Goal: Check status: Check status

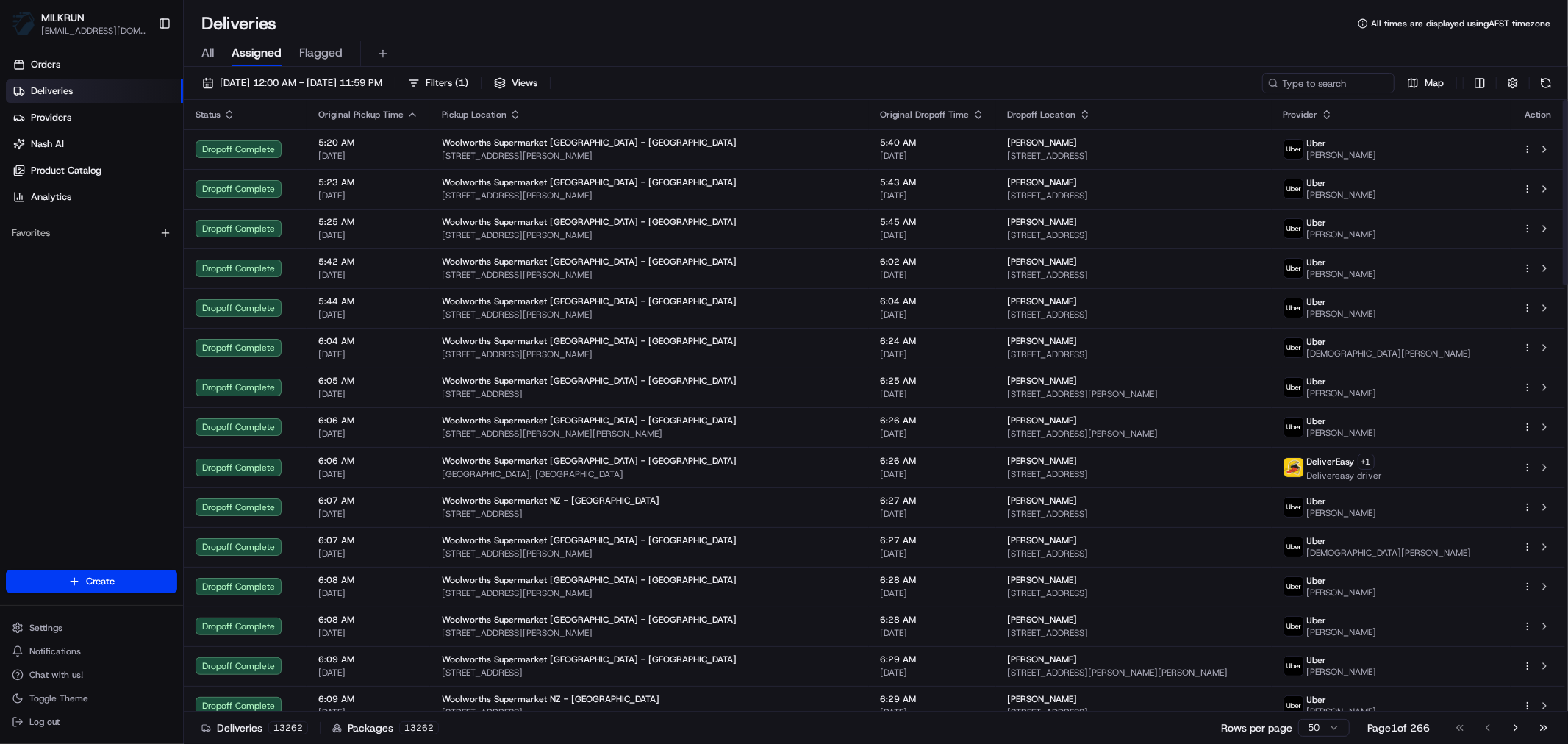
click at [212, 56] on span "All" at bounding box center [207, 52] width 13 height 17
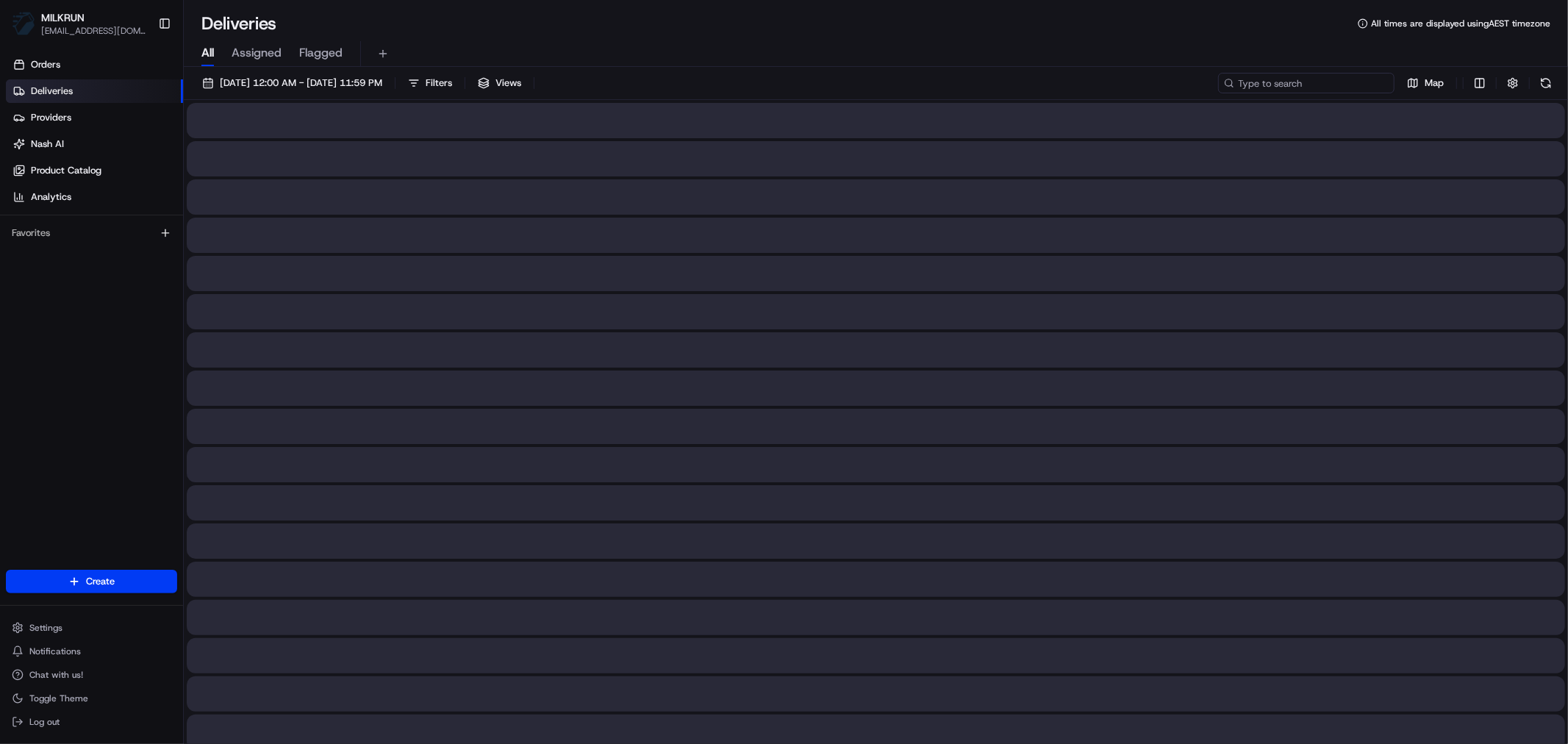
click at [1343, 86] on input at bounding box center [1307, 83] width 177 height 20
paste input "d2404324-2c69-49b5-ac6e-fc702b54badf"
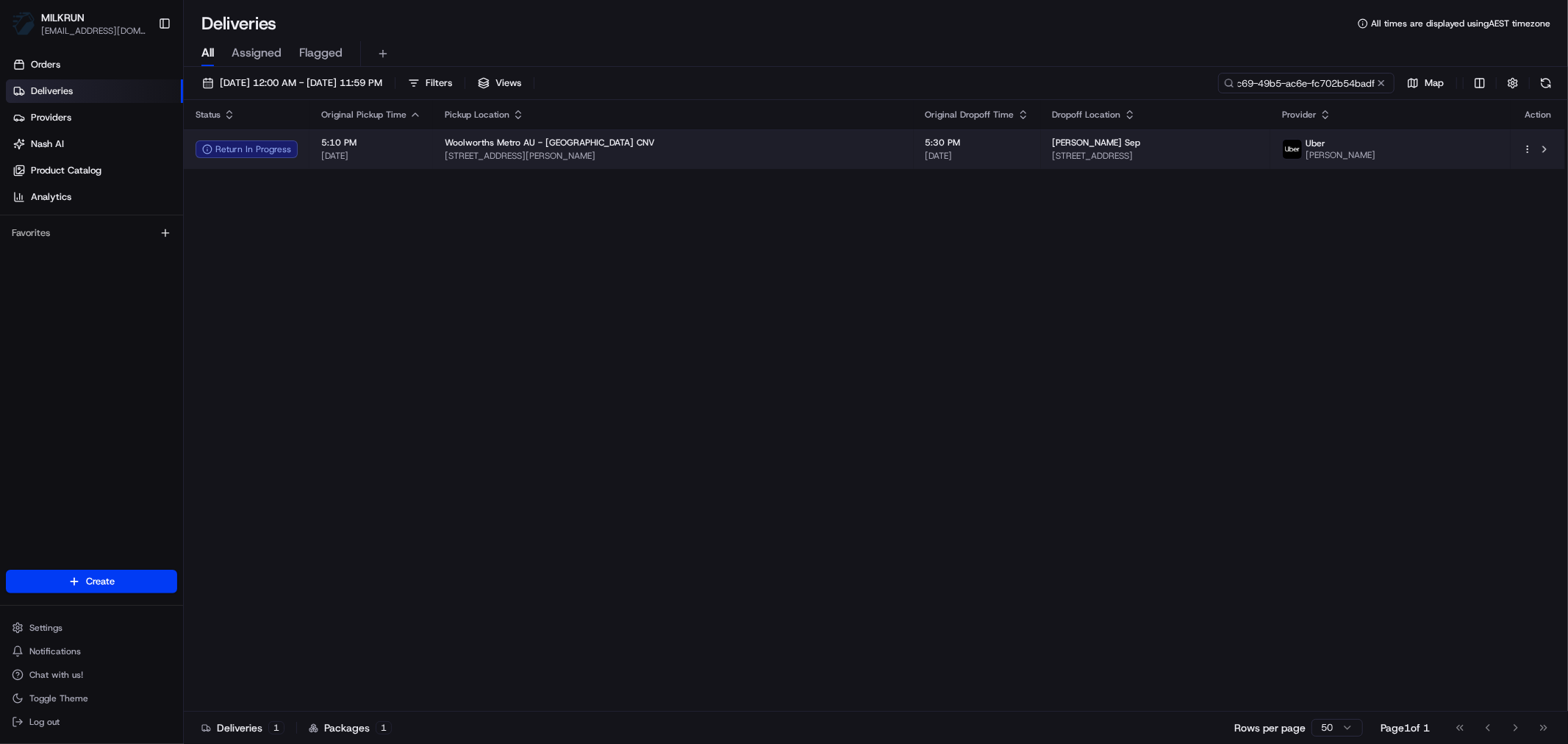
type input "d2404324-2c69-49b5-ac6e-fc702b54badf"
click at [663, 144] on div "Woolworths Metro AU - [GEOGRAPHIC_DATA] CNV" at bounding box center [673, 143] width 458 height 12
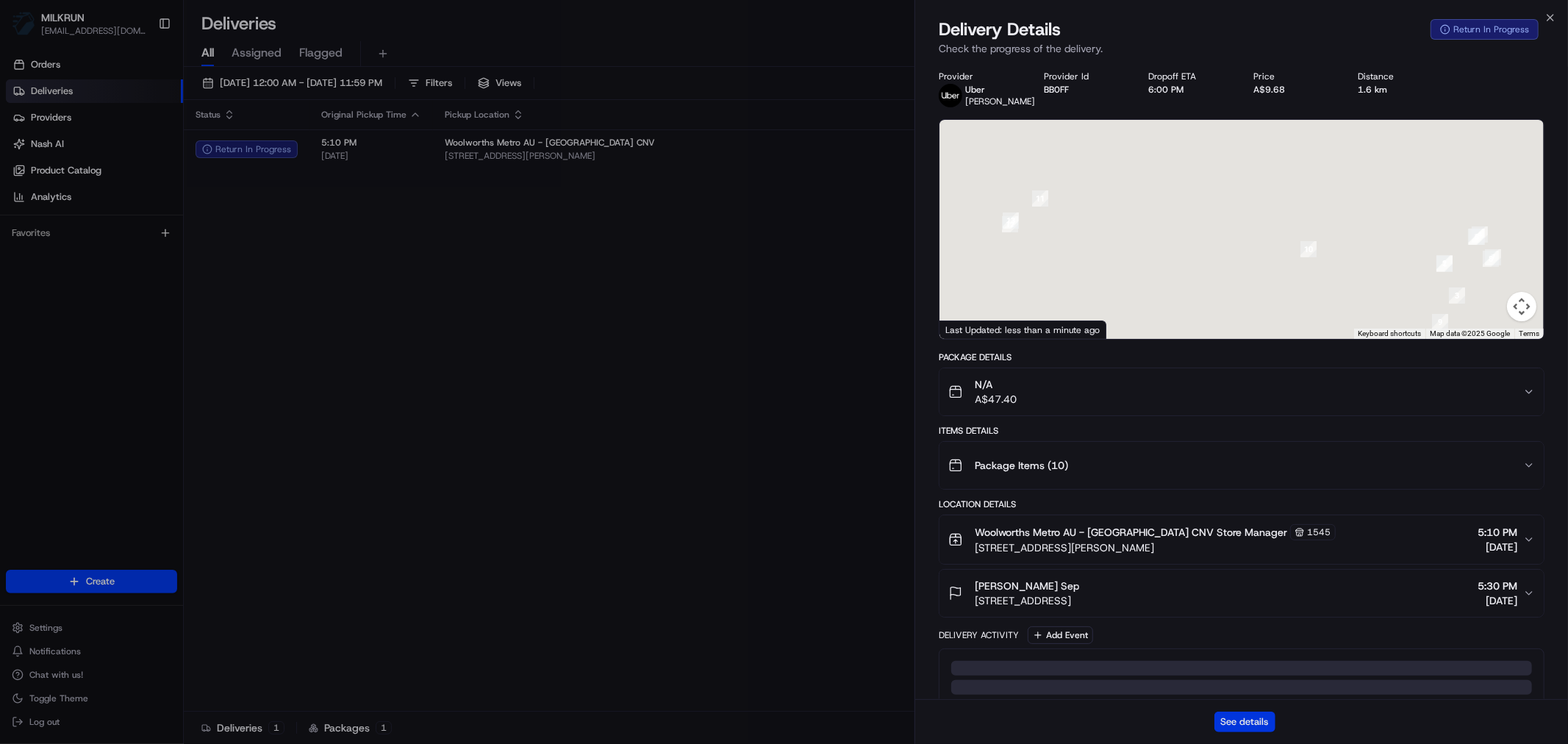
click at [1233, 718] on button "See details" at bounding box center [1244, 721] width 61 height 20
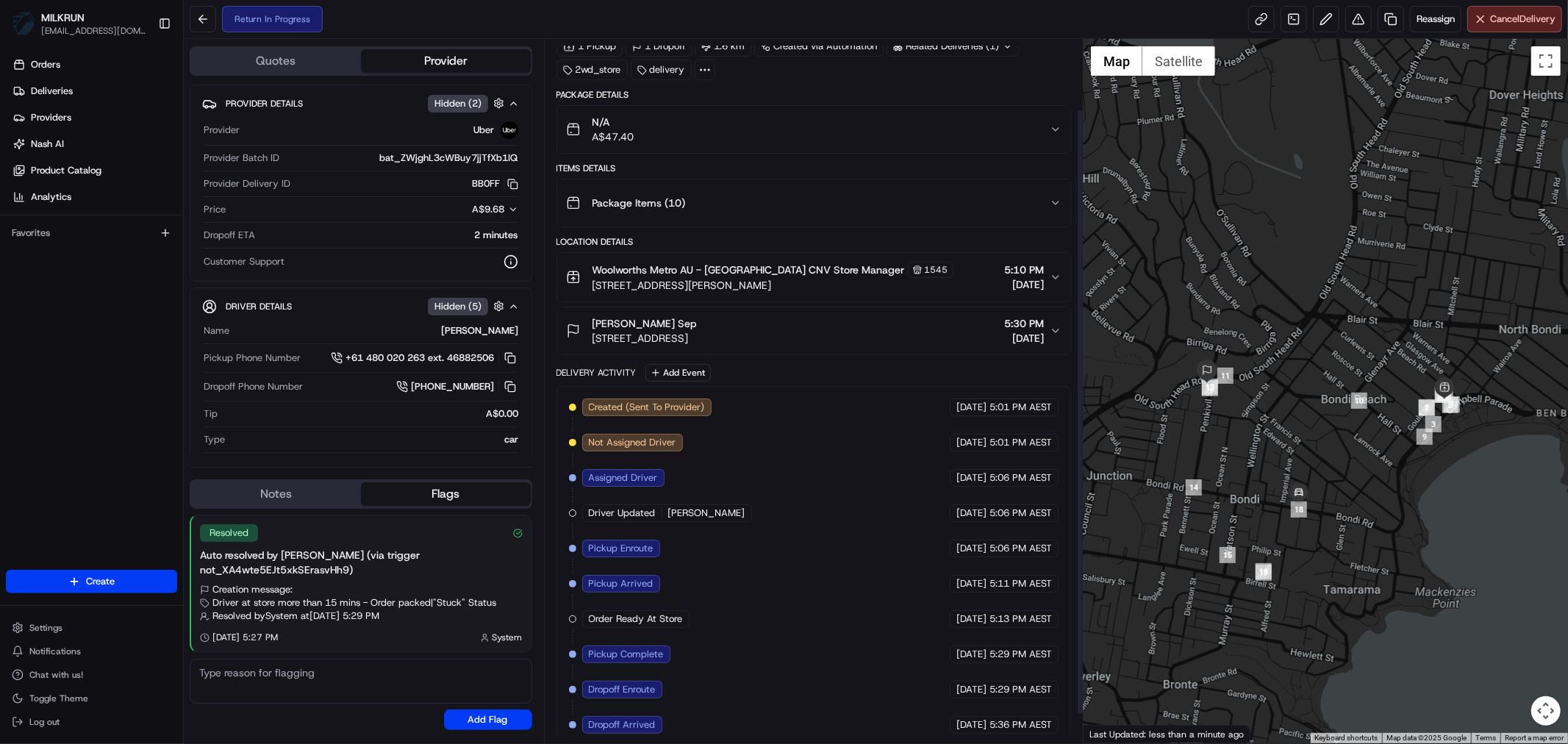
scroll to position [115, 0]
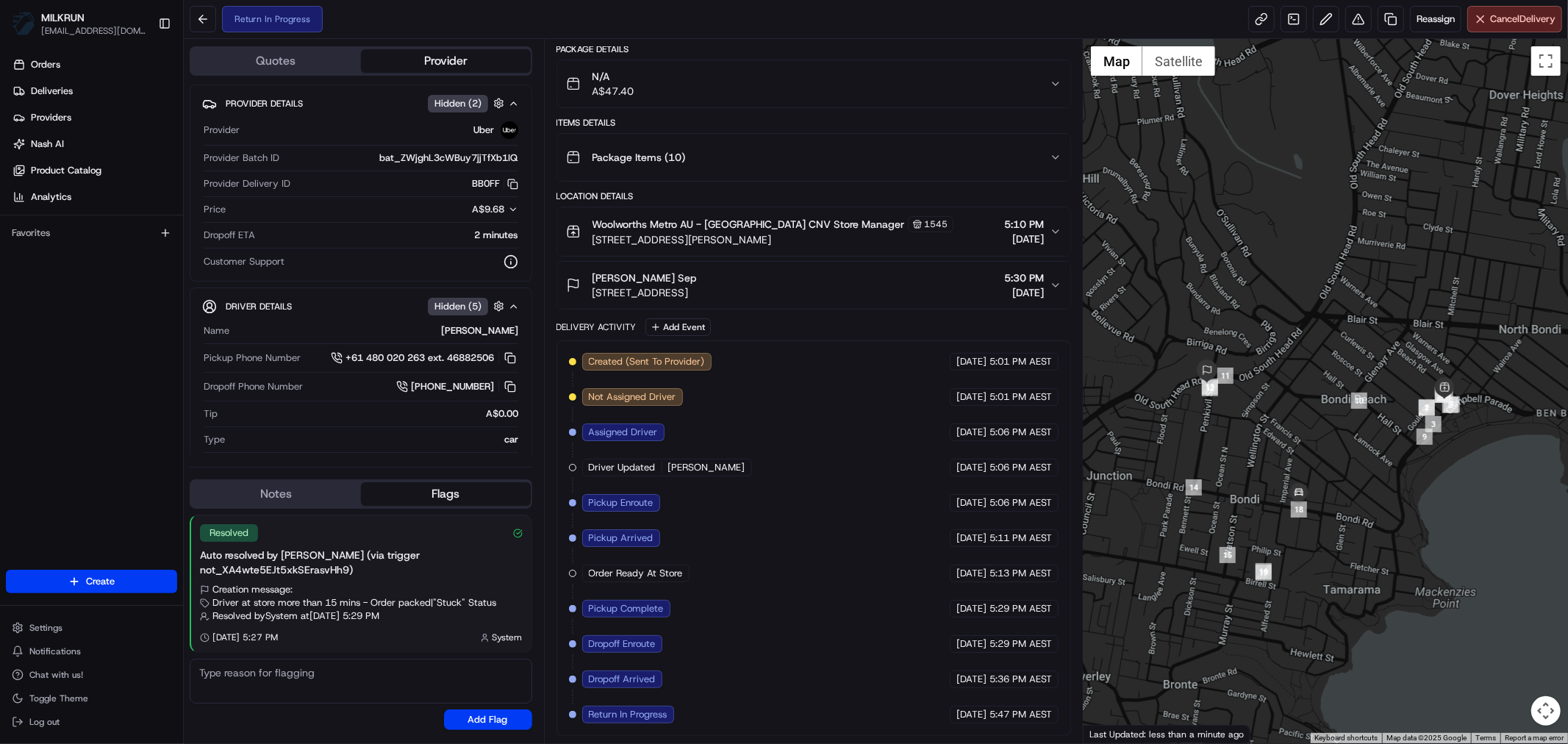
click at [1059, 78] on icon "button" at bounding box center [1056, 84] width 12 height 12
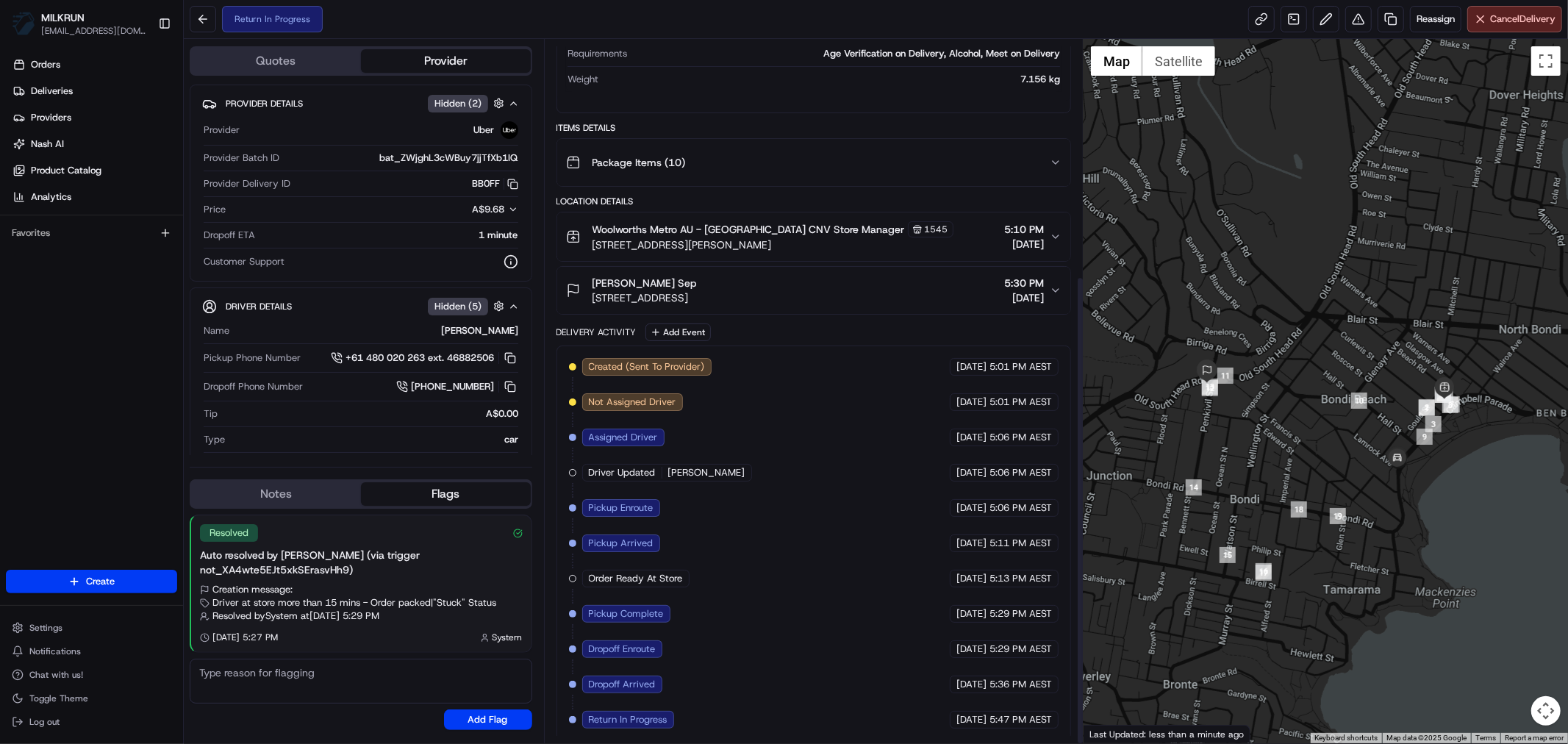
scroll to position [355, 0]
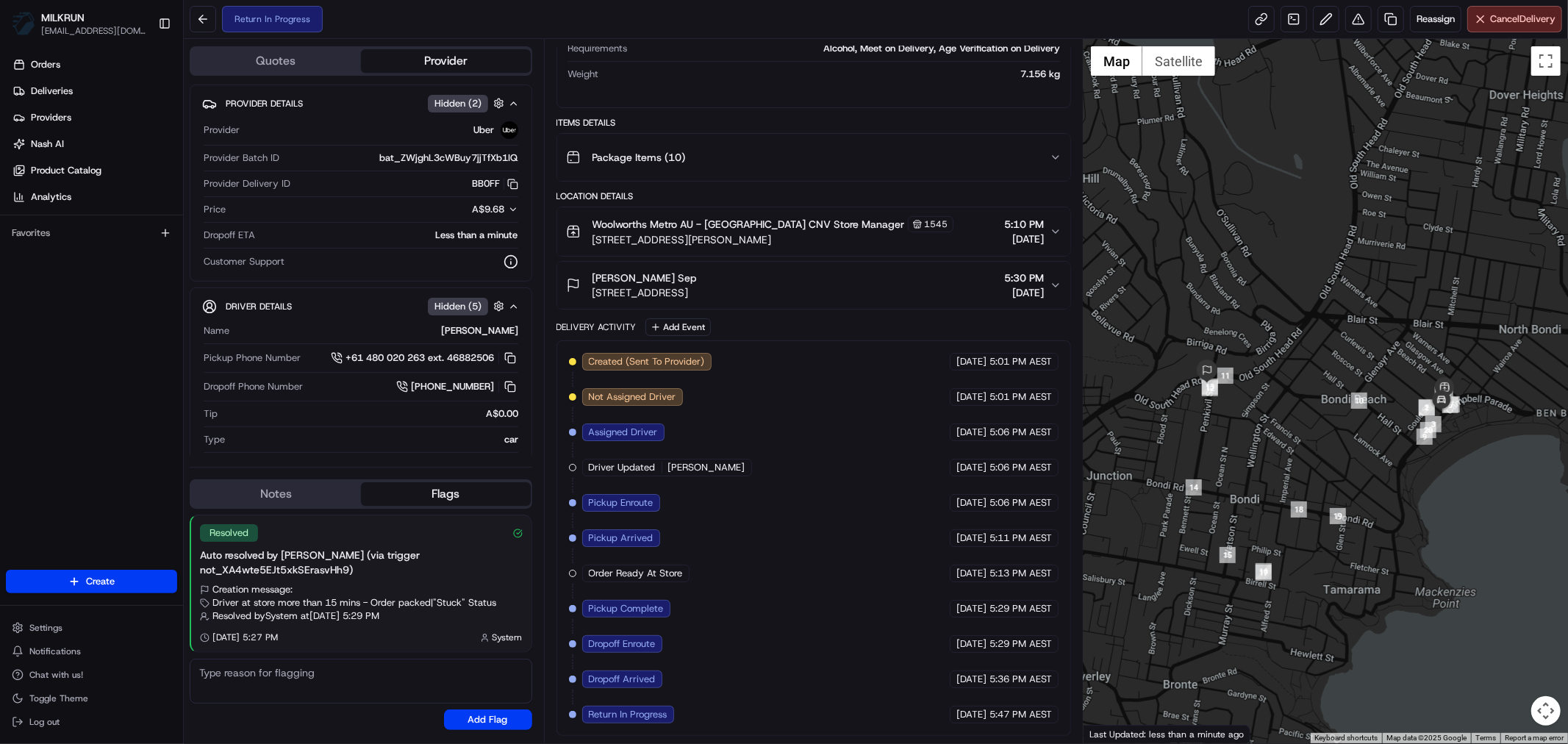
click at [408, 506] on button "Flags" at bounding box center [446, 493] width 170 height 23
click at [291, 506] on button "Notes" at bounding box center [276, 493] width 170 height 23
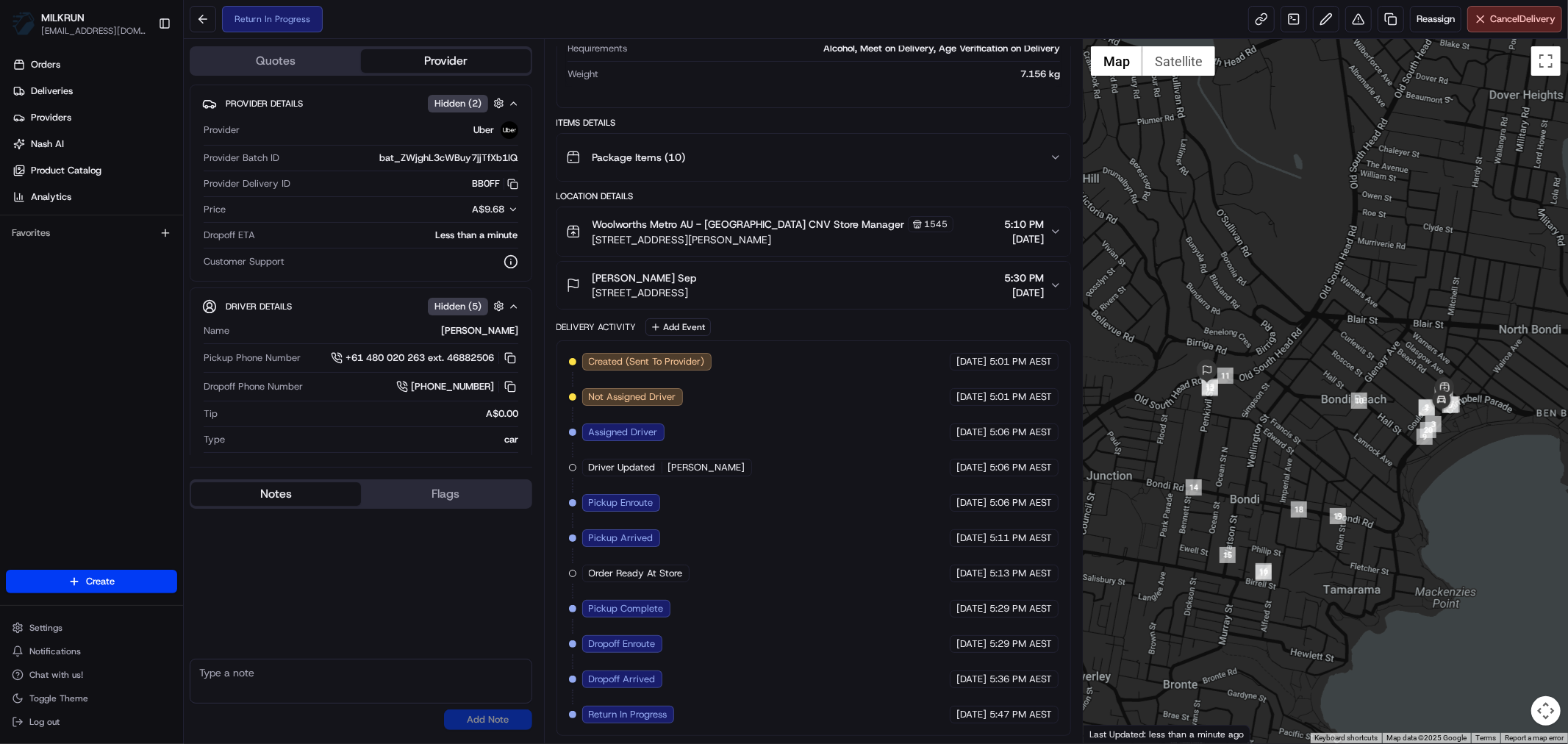
click at [395, 506] on button "Flags" at bounding box center [446, 493] width 170 height 23
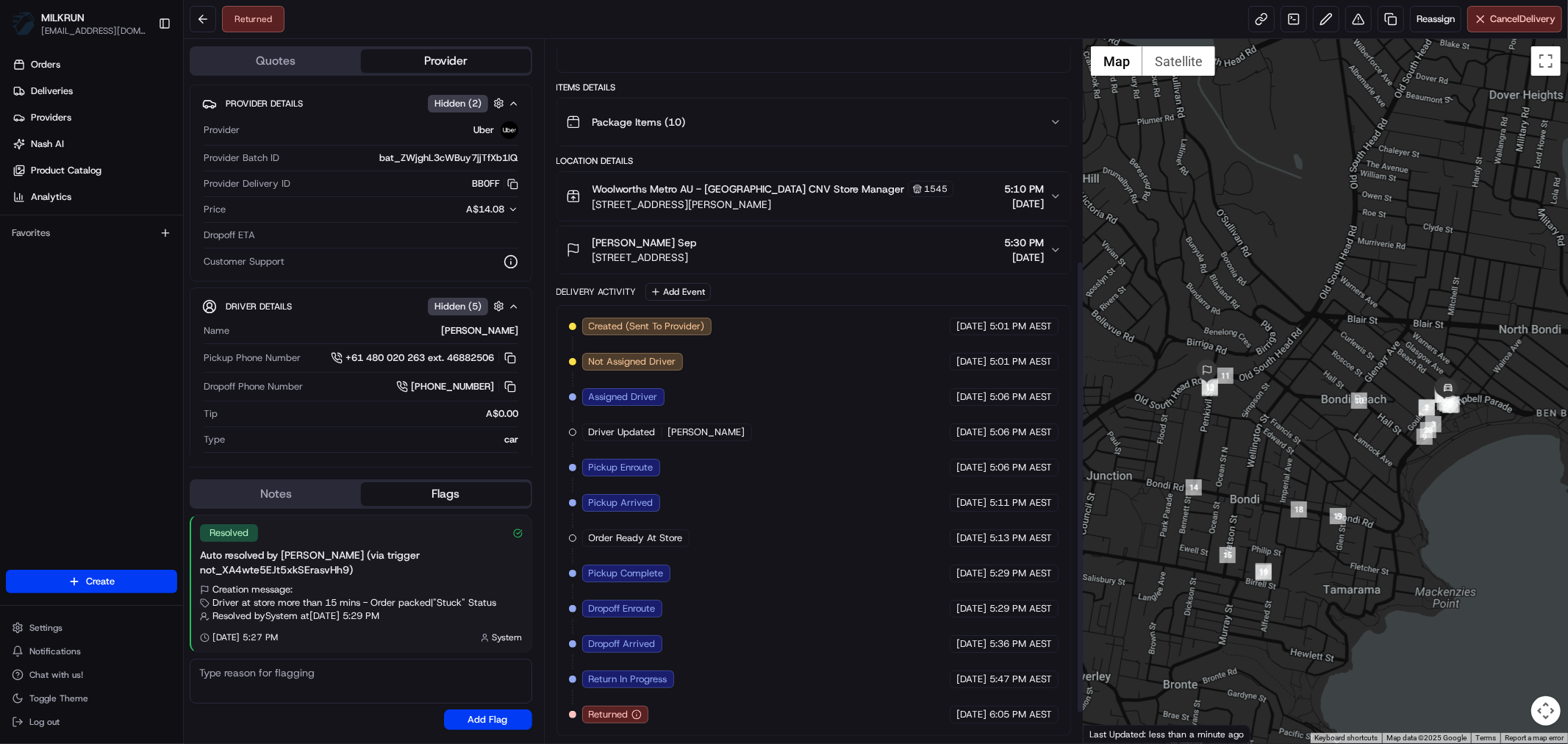
scroll to position [0, 0]
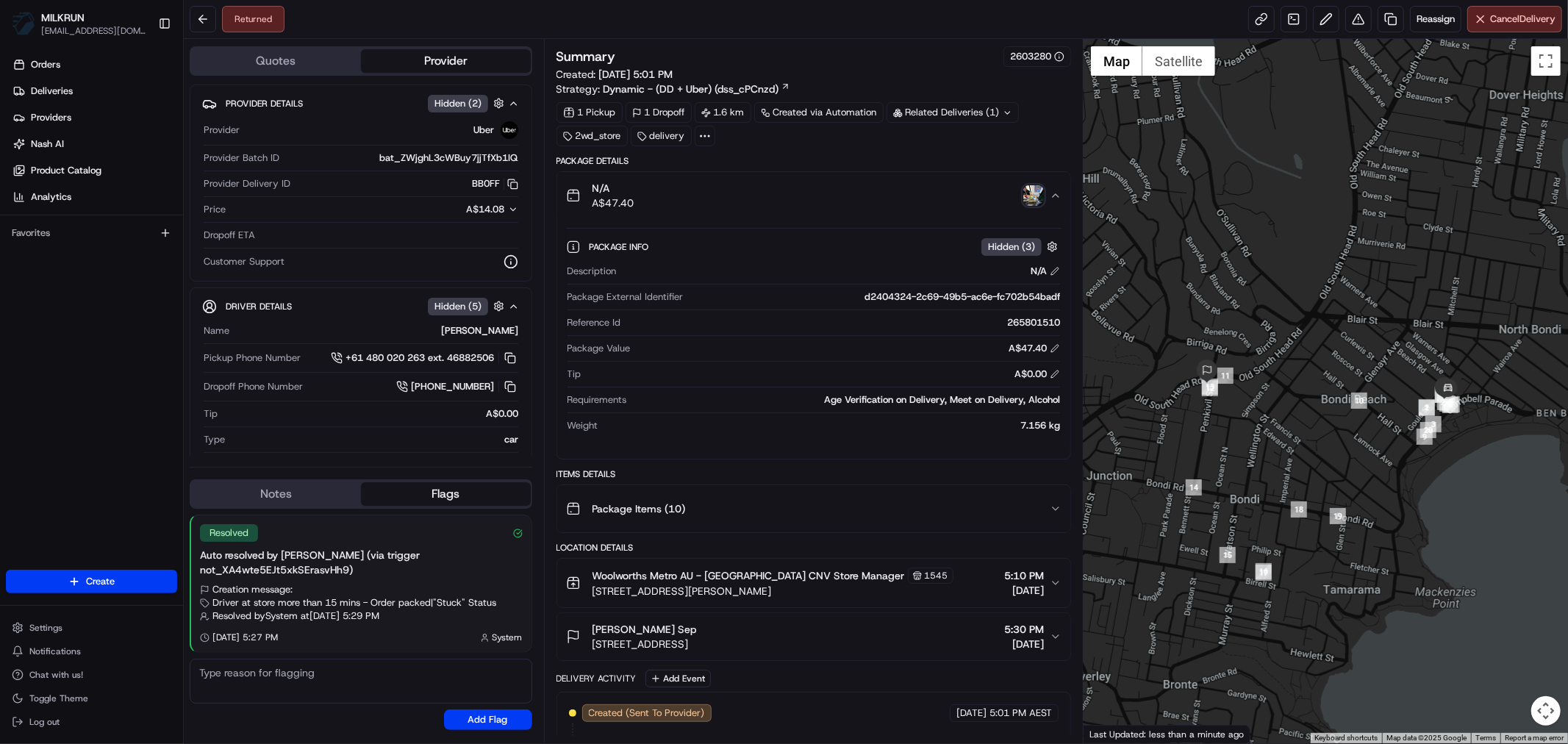
click at [1031, 194] on img "button" at bounding box center [1033, 195] width 20 height 20
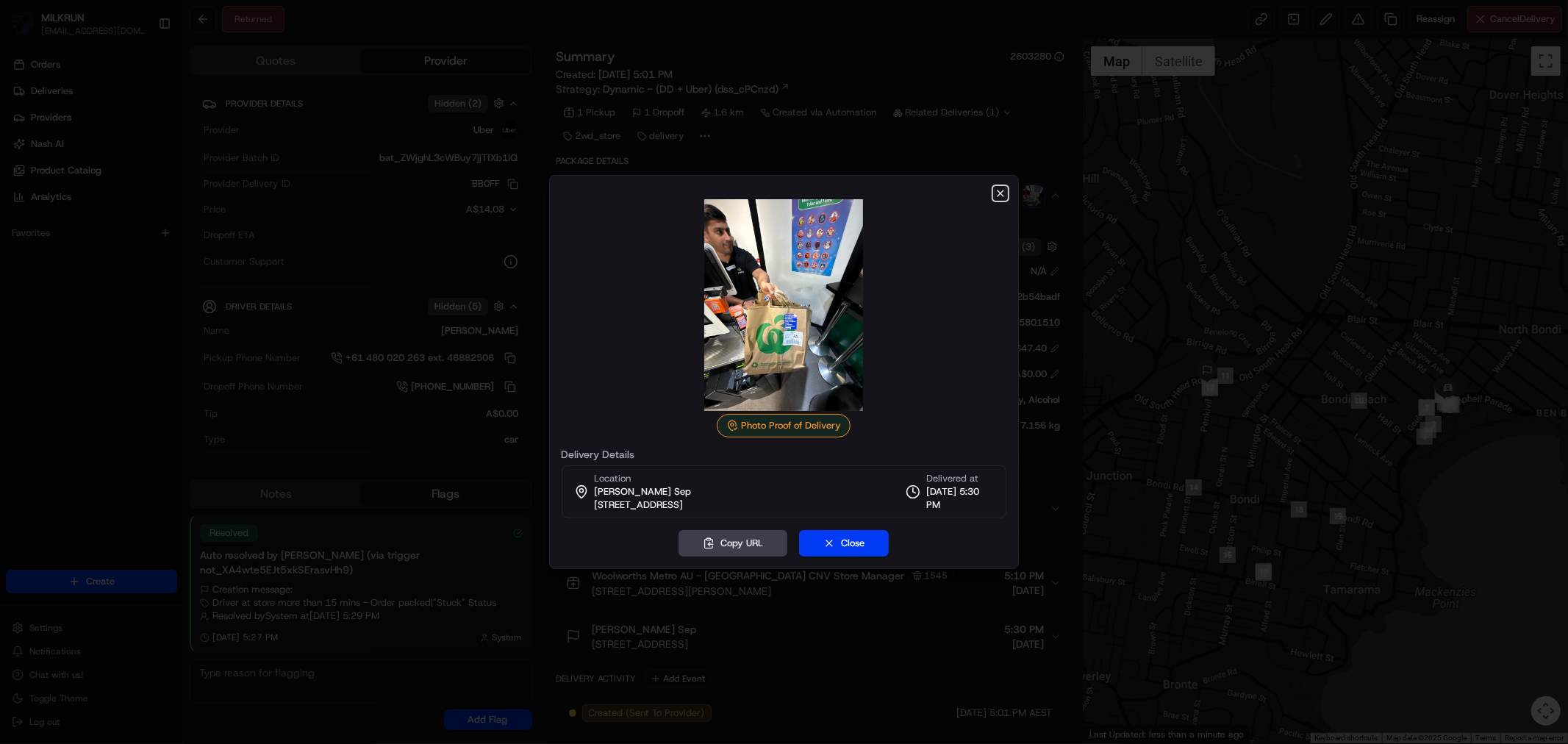
click at [999, 188] on icon "button" at bounding box center [1001, 193] width 12 height 12
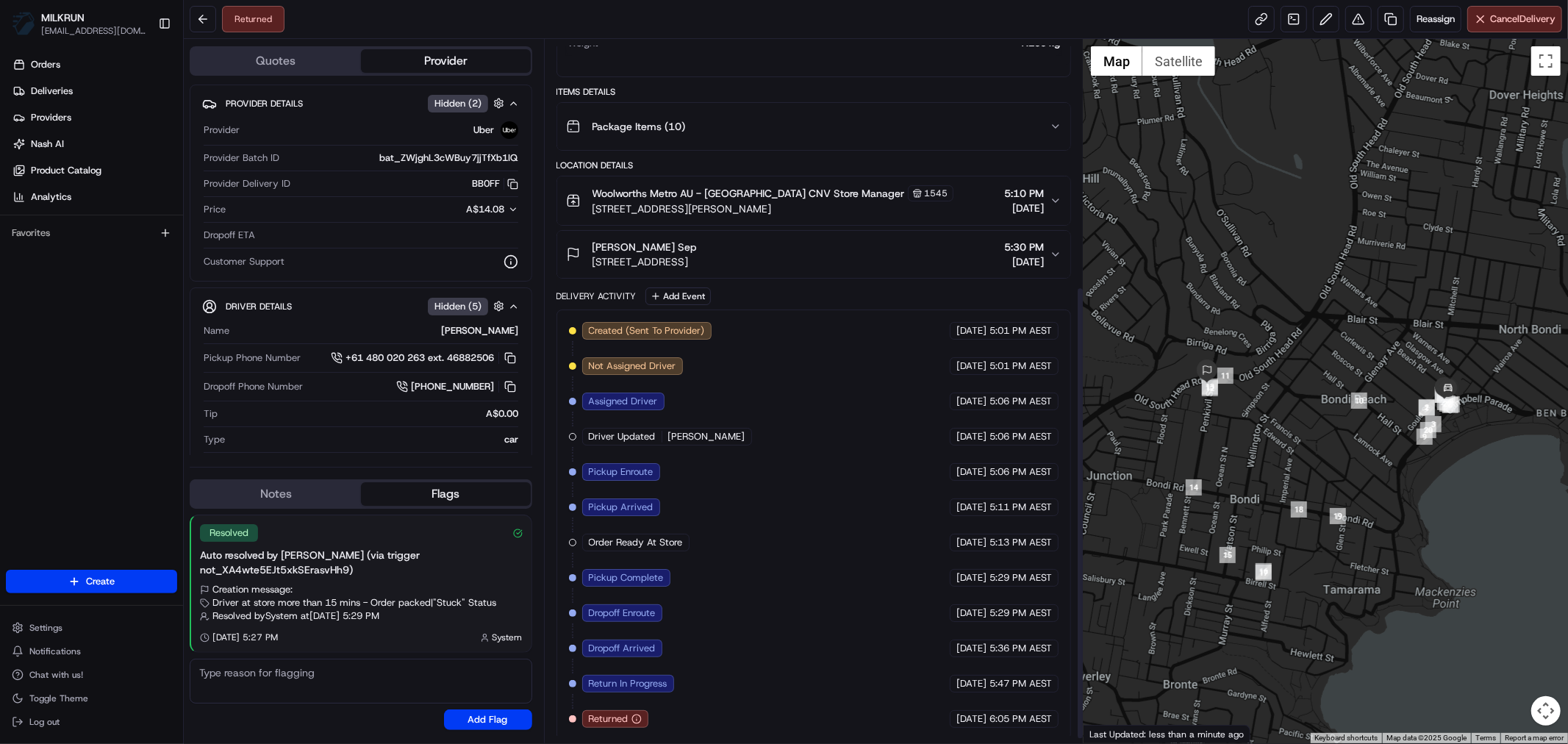
scroll to position [390, 0]
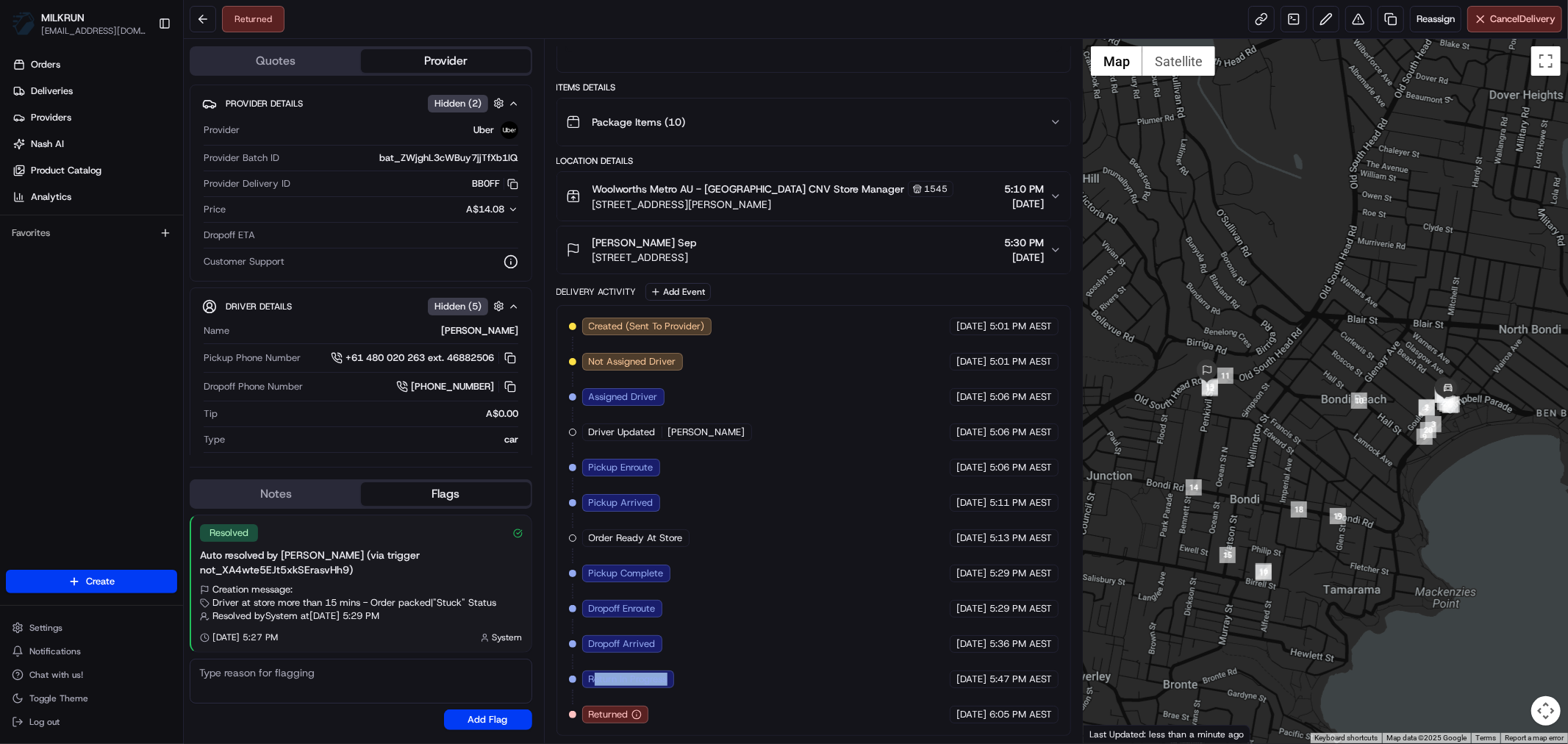
drag, startPoint x: 592, startPoint y: 674, endPoint x: 714, endPoint y: 674, distance: 122.0
click at [714, 674] on div "Created (Sent To Provider) Uber 21/08/2025 5:01 PM AEST Not Assigned Driver Ube…" at bounding box center [814, 521] width 490 height 406
click at [589, 680] on span "Return In Progress" at bounding box center [628, 679] width 79 height 14
drag, startPoint x: 589, startPoint y: 680, endPoint x: 728, endPoint y: 680, distance: 139.0
click at [724, 680] on div "Created (Sent To Provider) Uber 21/08/2025 5:01 PM AEST Not Assigned Driver Ube…" at bounding box center [814, 521] width 490 height 406
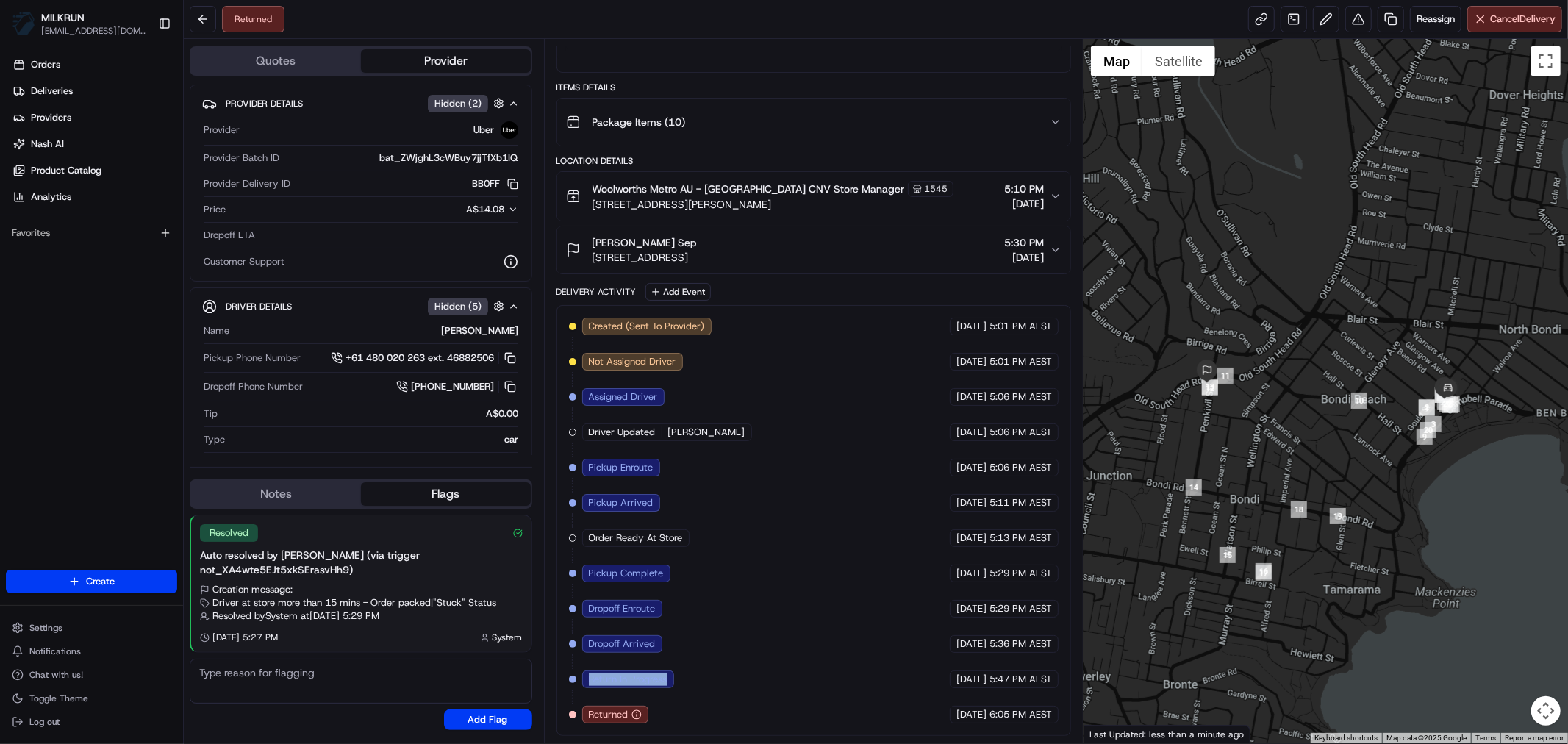
click at [779, 673] on div "Created (Sent To Provider) Uber 21/08/2025 5:01 PM AEST Not Assigned Driver Ube…" at bounding box center [814, 521] width 490 height 406
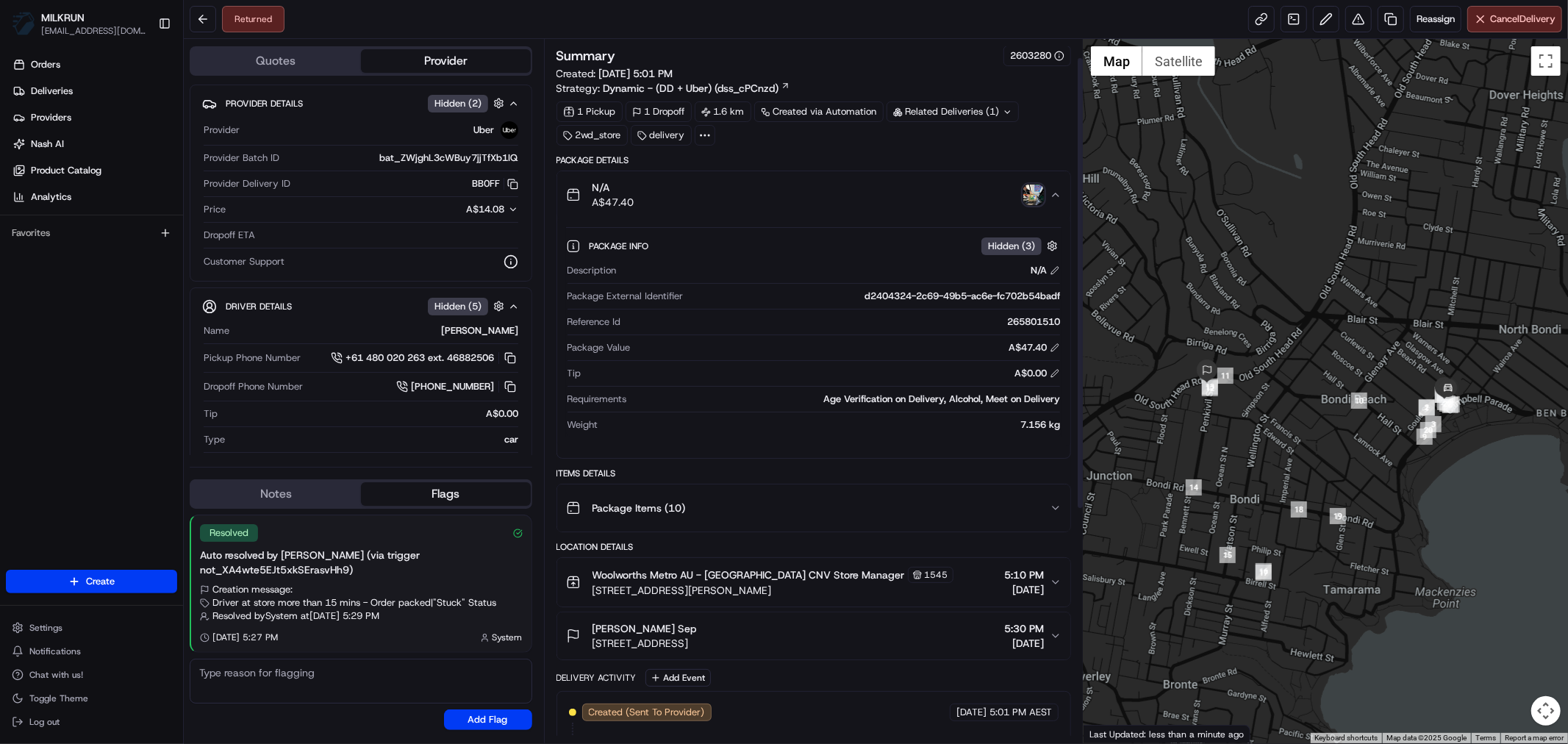
scroll to position [0, 0]
click at [1056, 195] on icon "button" at bounding box center [1056, 195] width 12 height 12
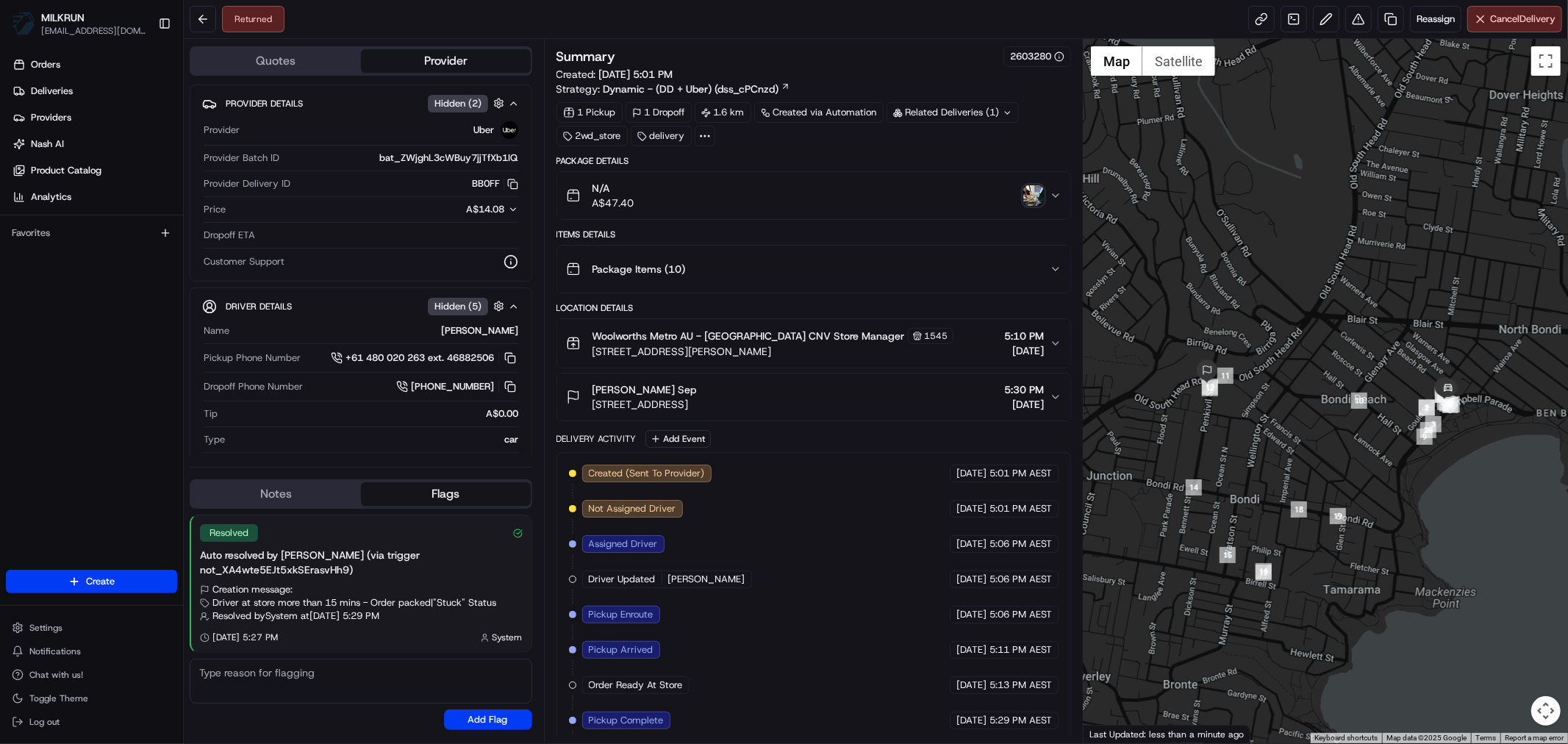
click at [1033, 195] on img "button" at bounding box center [1033, 195] width 20 height 20
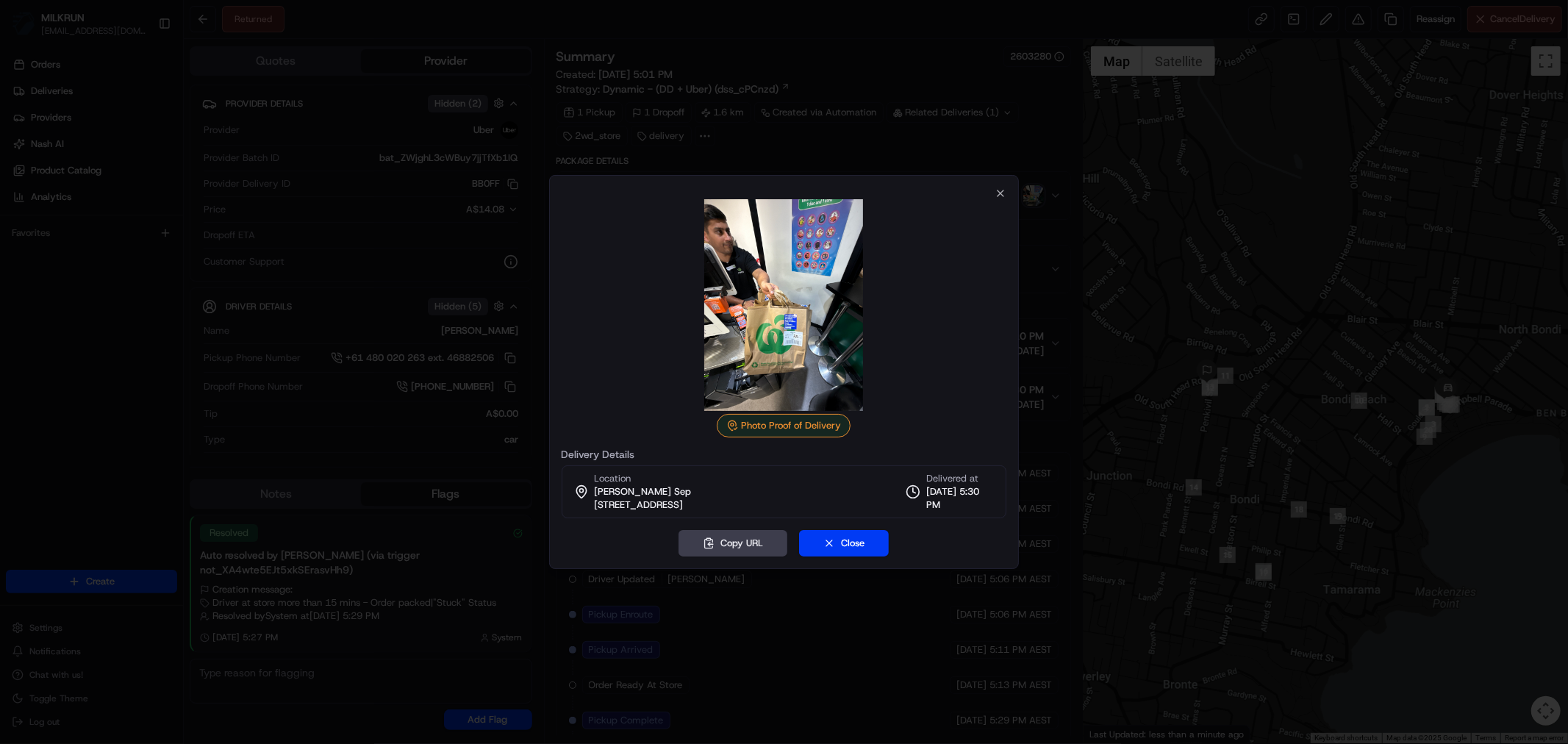
click at [994, 194] on div "Photo Proof of Delivery Delivery Details Location Sia Sep 243A Old South Head R…" at bounding box center [784, 353] width 446 height 330
click at [1003, 195] on icon "button" at bounding box center [1001, 193] width 6 height 6
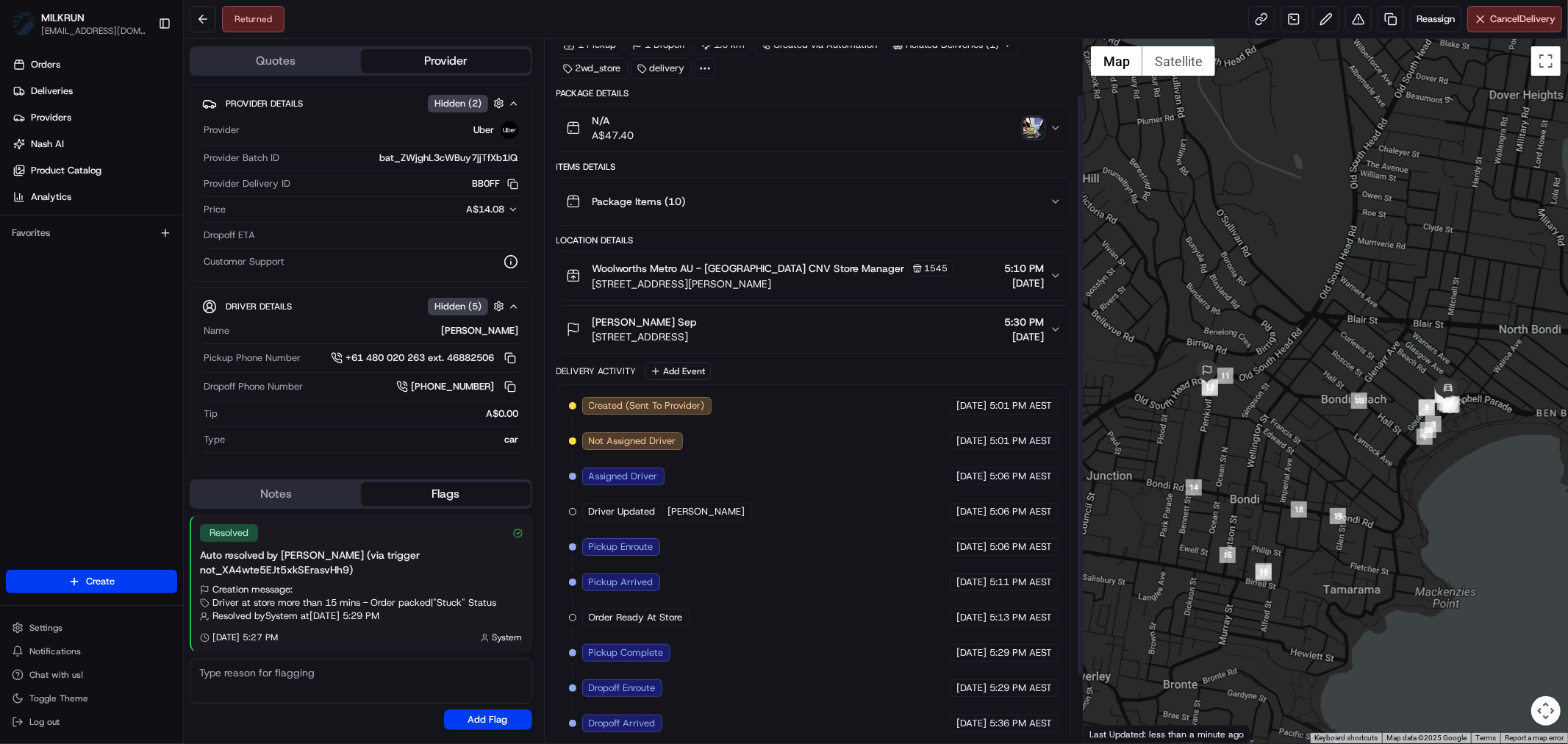
scroll to position [150, 0]
